Goal: Find specific page/section: Find specific page/section

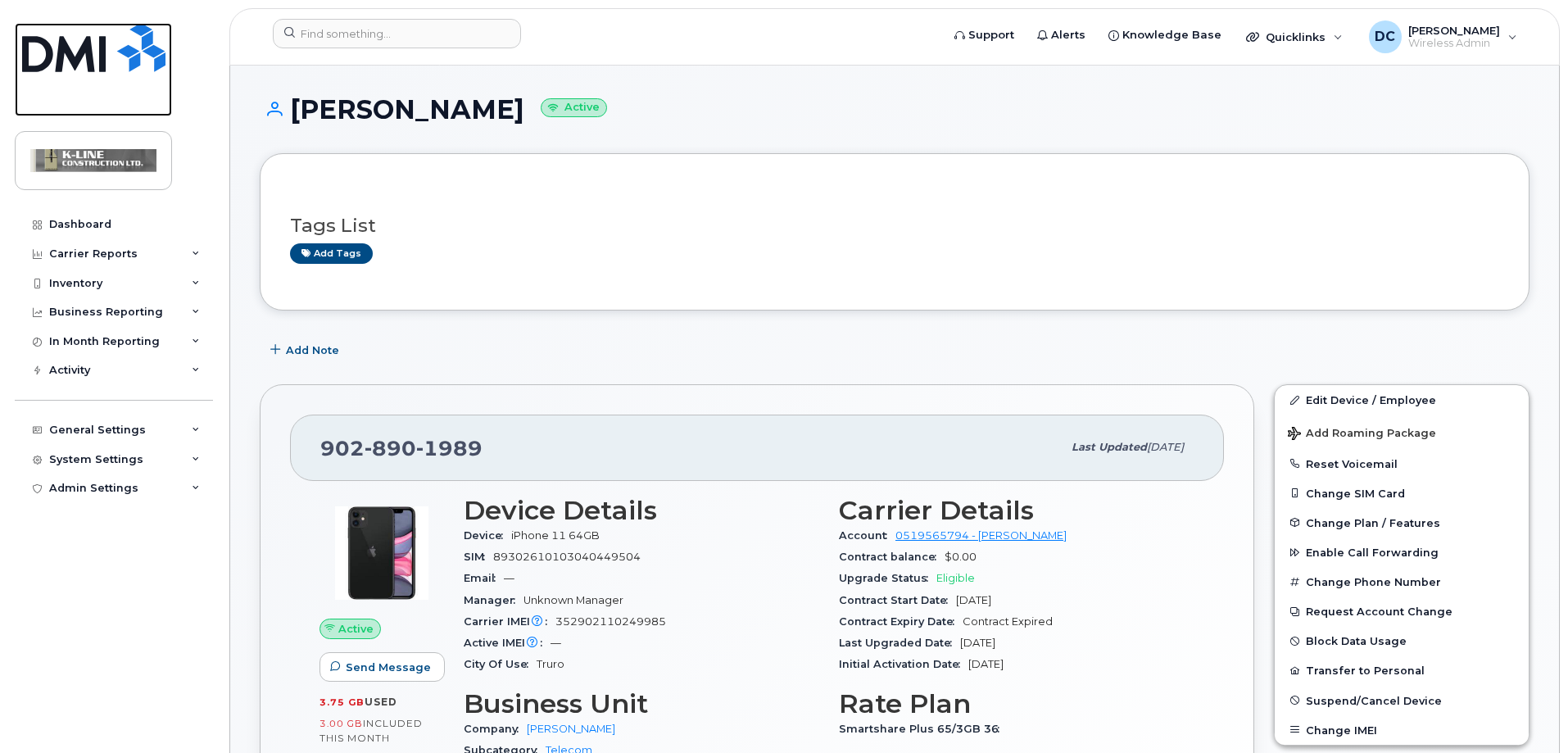
click at [109, 61] on img at bounding box center [94, 47] width 143 height 49
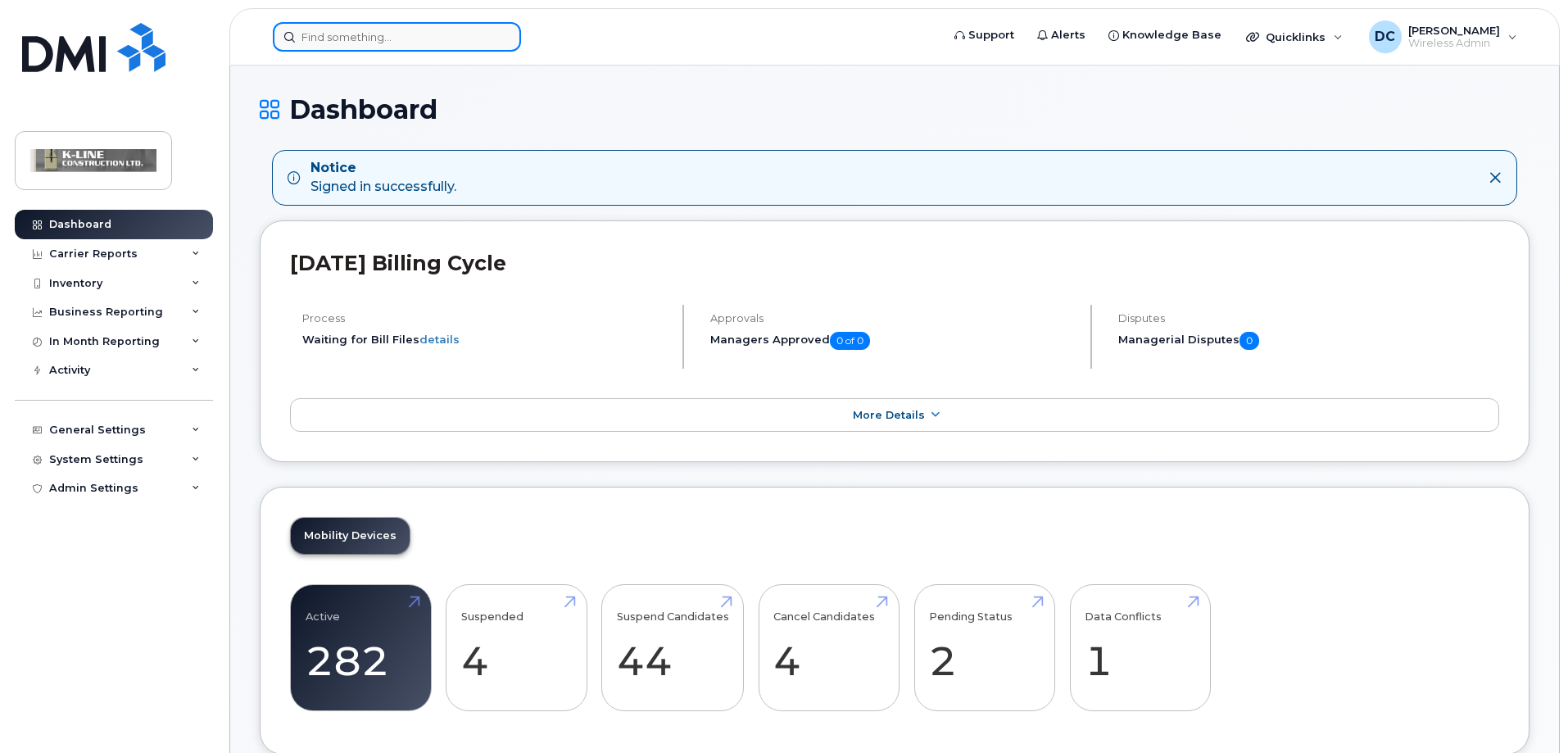
click at [333, 32] on input at bounding box center [397, 37] width 249 height 30
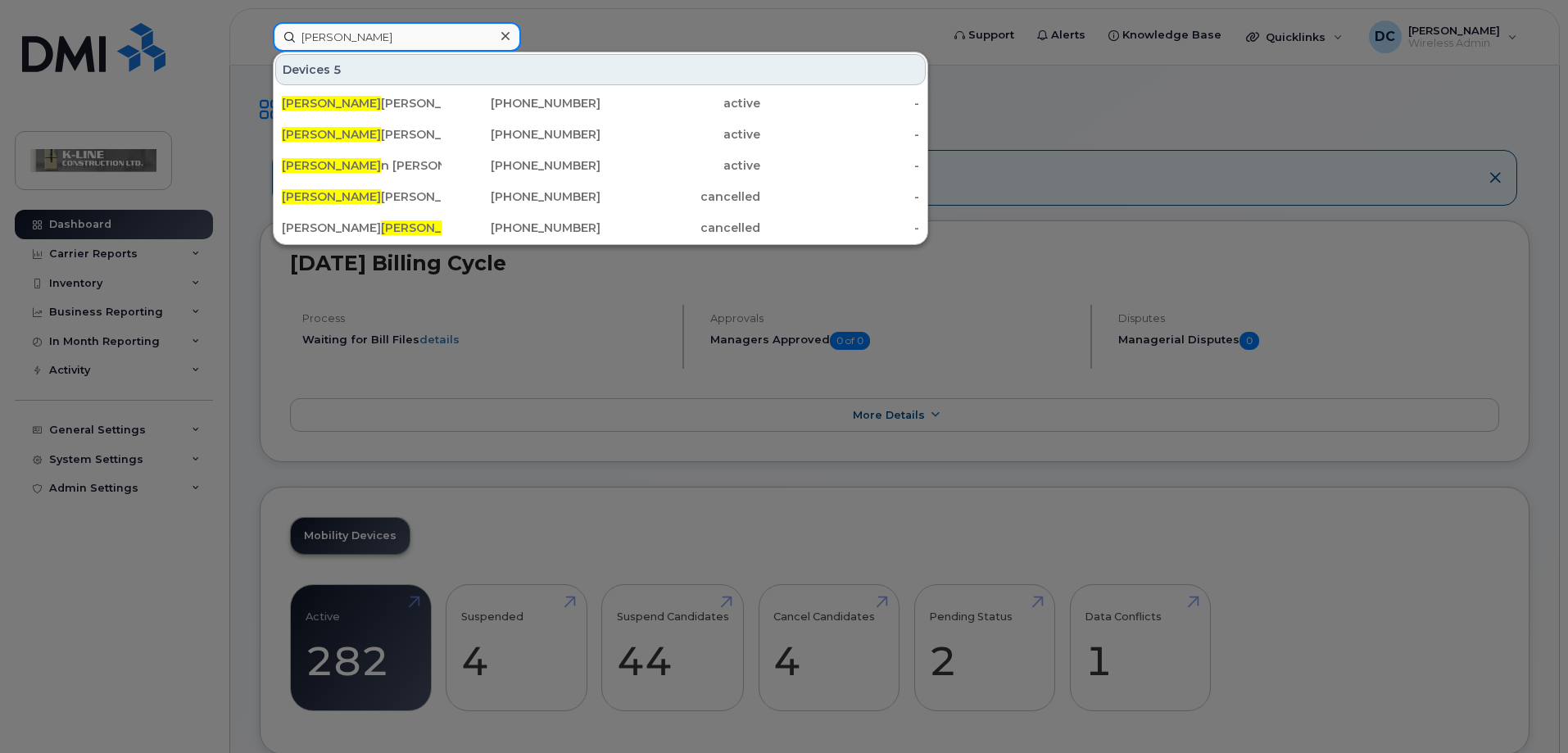
drag, startPoint x: 358, startPoint y: 31, endPoint x: 273, endPoint y: 31, distance: 85.0
click at [273, 31] on input "[PERSON_NAME]" at bounding box center [397, 37] width 249 height 30
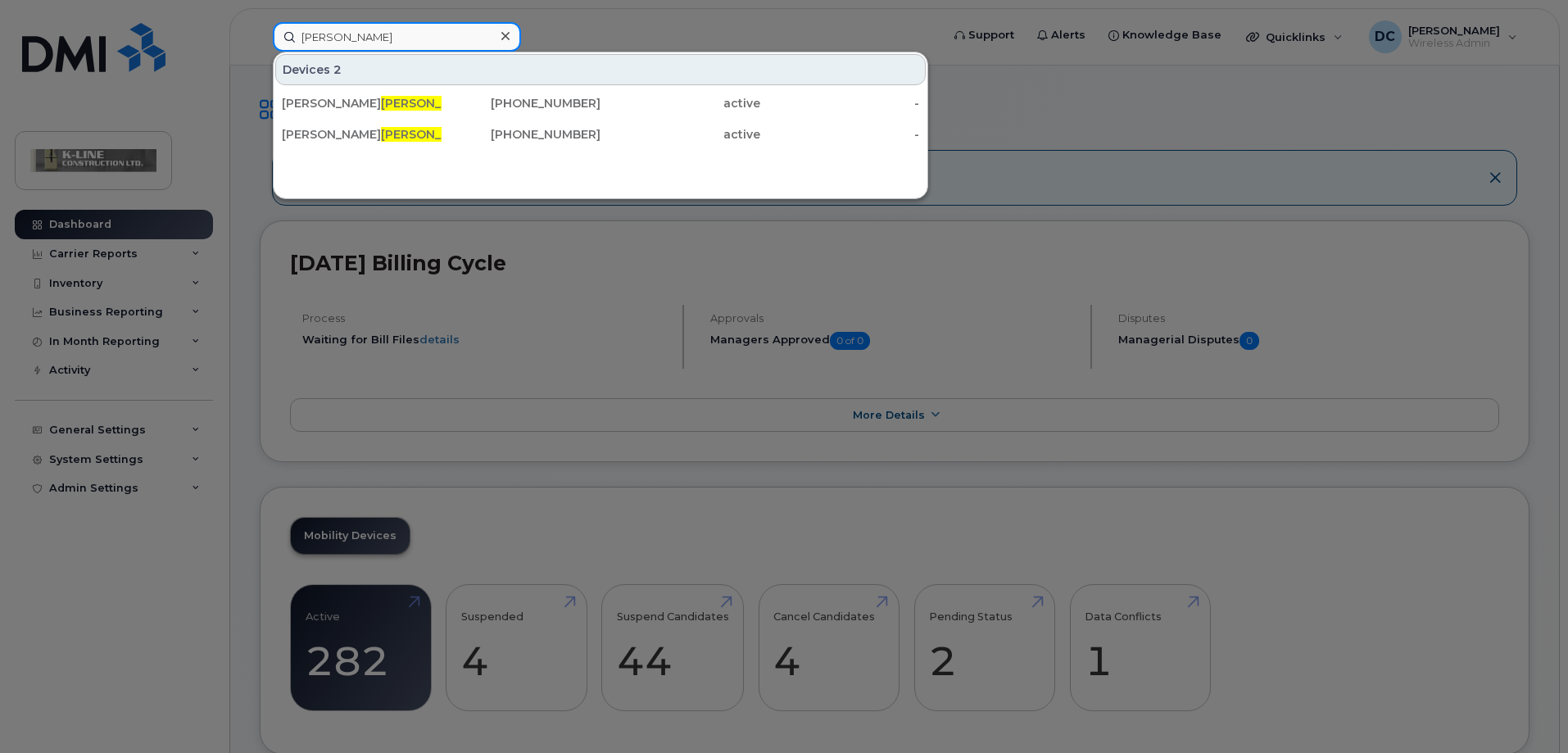
drag, startPoint x: 348, startPoint y: 36, endPoint x: 249, endPoint y: 39, distance: 99.0
click at [259, 39] on div "[PERSON_NAME] Devices 2 [PERSON_NAME] [PHONE_NUMBER] active - [PERSON_NAME] Dc …" at bounding box center [601, 37] width 684 height 30
type input "[PERSON_NAME]"
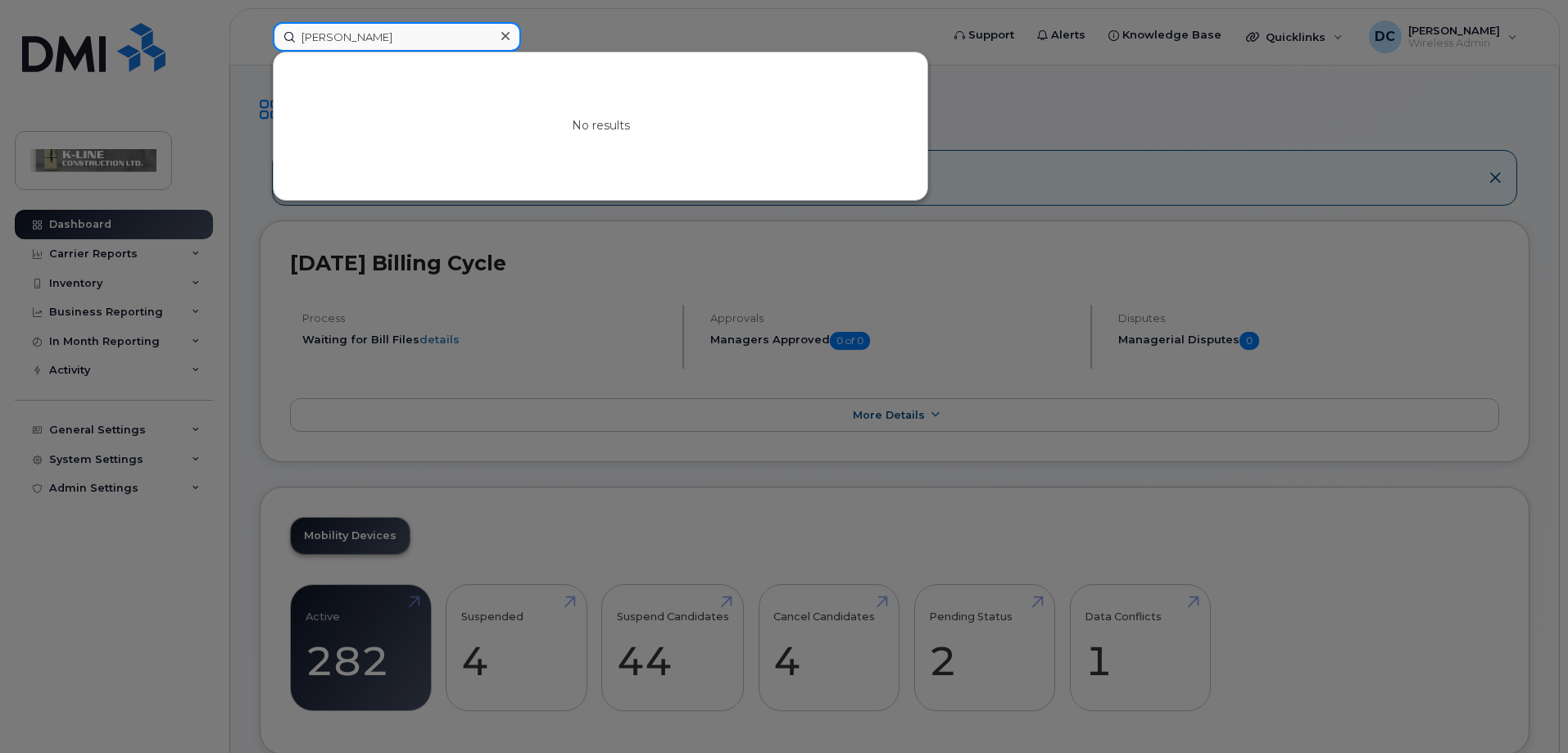
drag, startPoint x: 340, startPoint y: 36, endPoint x: 233, endPoint y: 36, distance: 107.0
click at [259, 36] on div "[PERSON_NAME] results" at bounding box center [601, 37] width 684 height 30
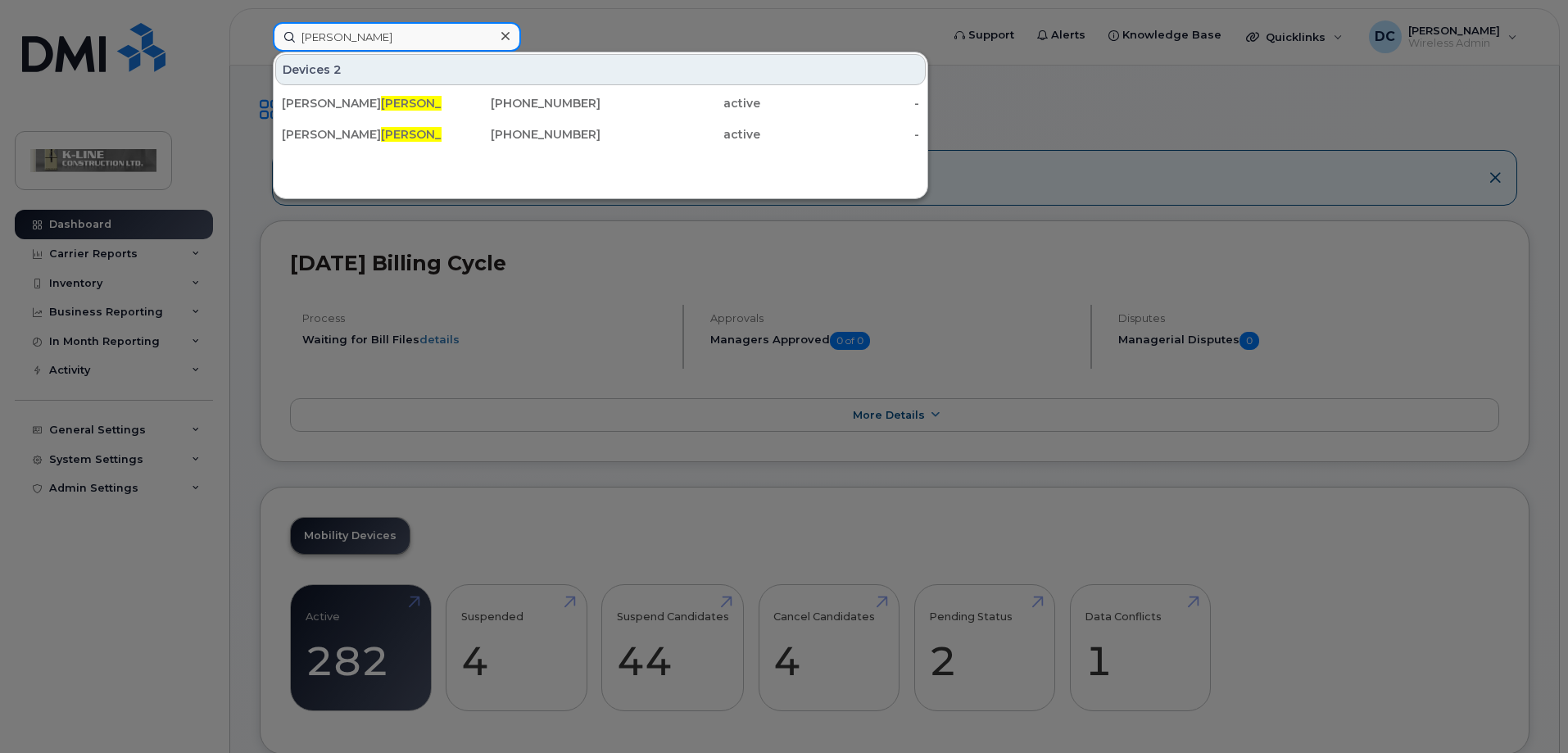
drag, startPoint x: 375, startPoint y: 37, endPoint x: 285, endPoint y: 37, distance: 90.0
click at [285, 37] on input "[PERSON_NAME]" at bounding box center [397, 37] width 249 height 30
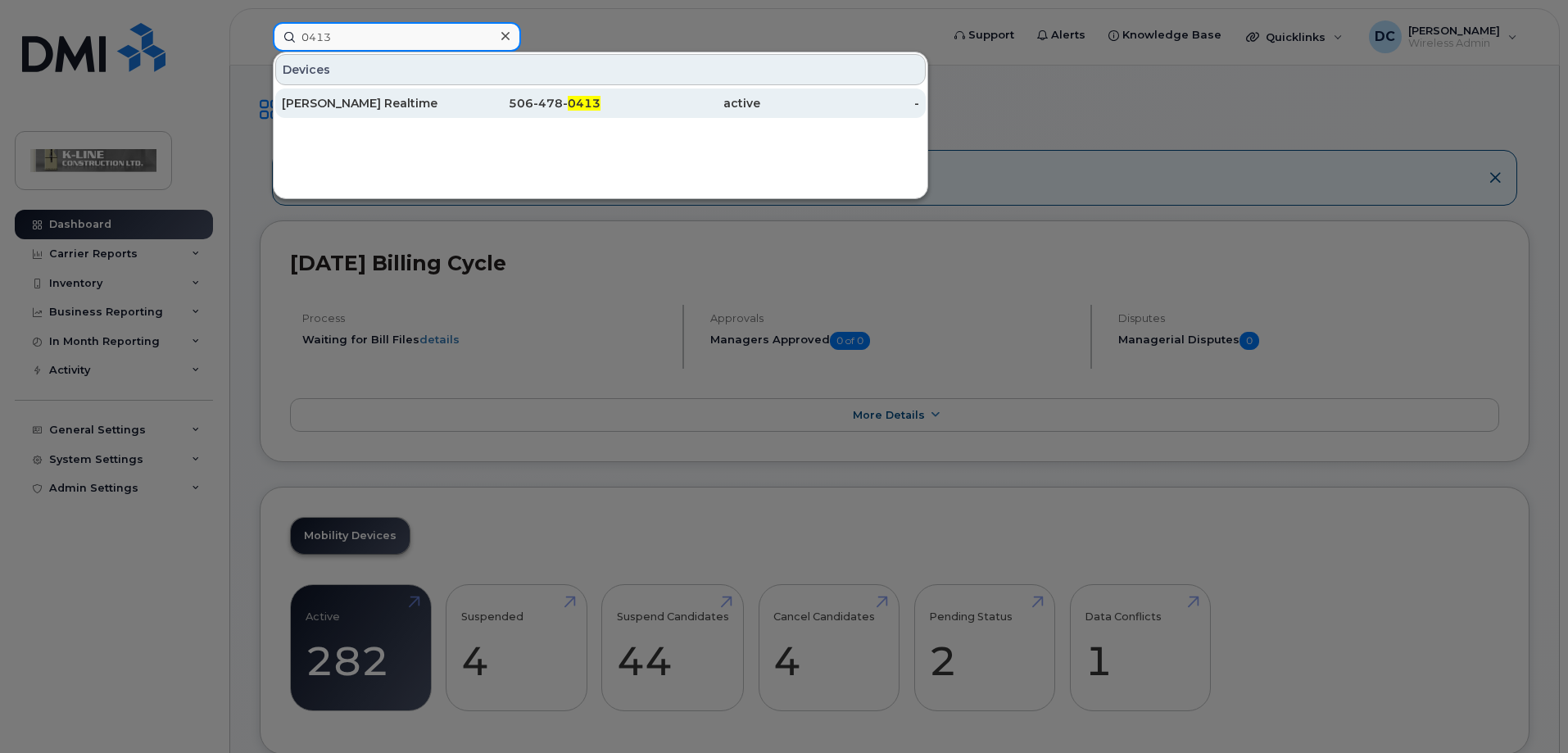
type input "0413"
click at [352, 105] on div "[PERSON_NAME] Realtime Ipad" at bounding box center [361, 104] width 160 height 17
